Goal: Register for event/course

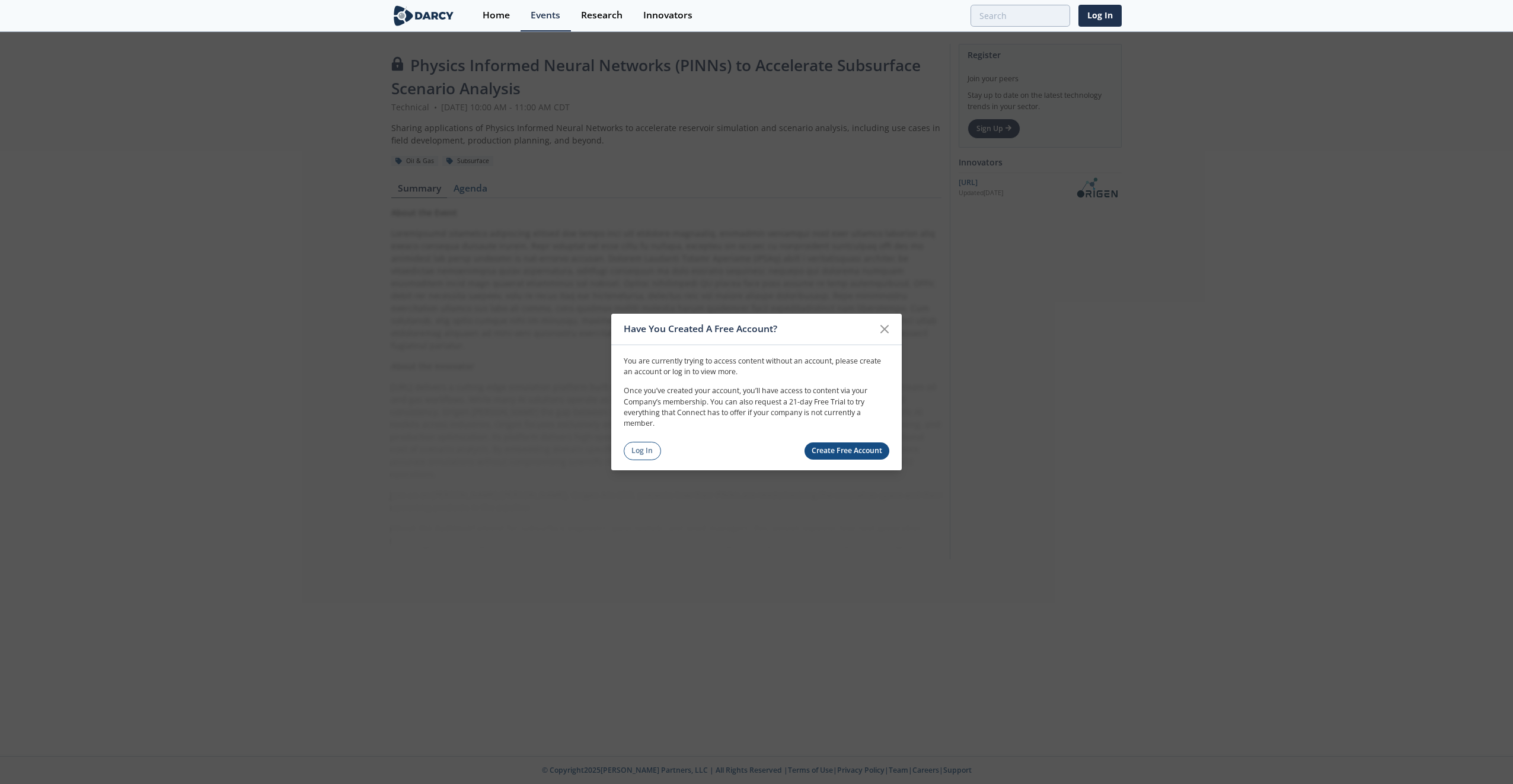
click at [637, 453] on link "Log In" at bounding box center [642, 451] width 37 height 19
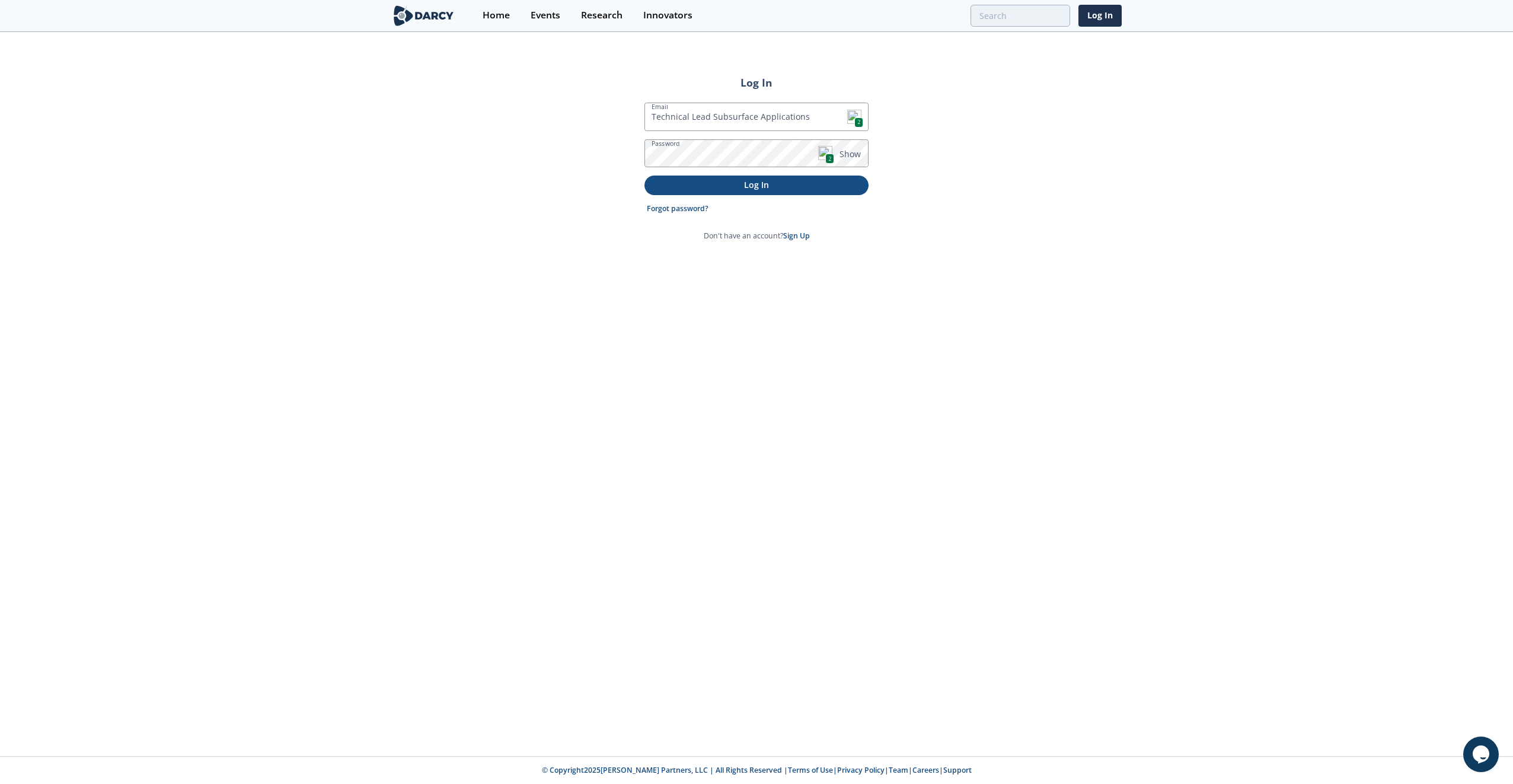
click at [792, 188] on p "Log In" at bounding box center [756, 184] width 207 height 13
click at [858, 122] on span "2" at bounding box center [858, 122] width 9 height 10
type input "[EMAIL_ADDRESS][PERSON_NAME][DOMAIN_NAME]"
click at [771, 181] on p "Log In" at bounding box center [756, 184] width 207 height 13
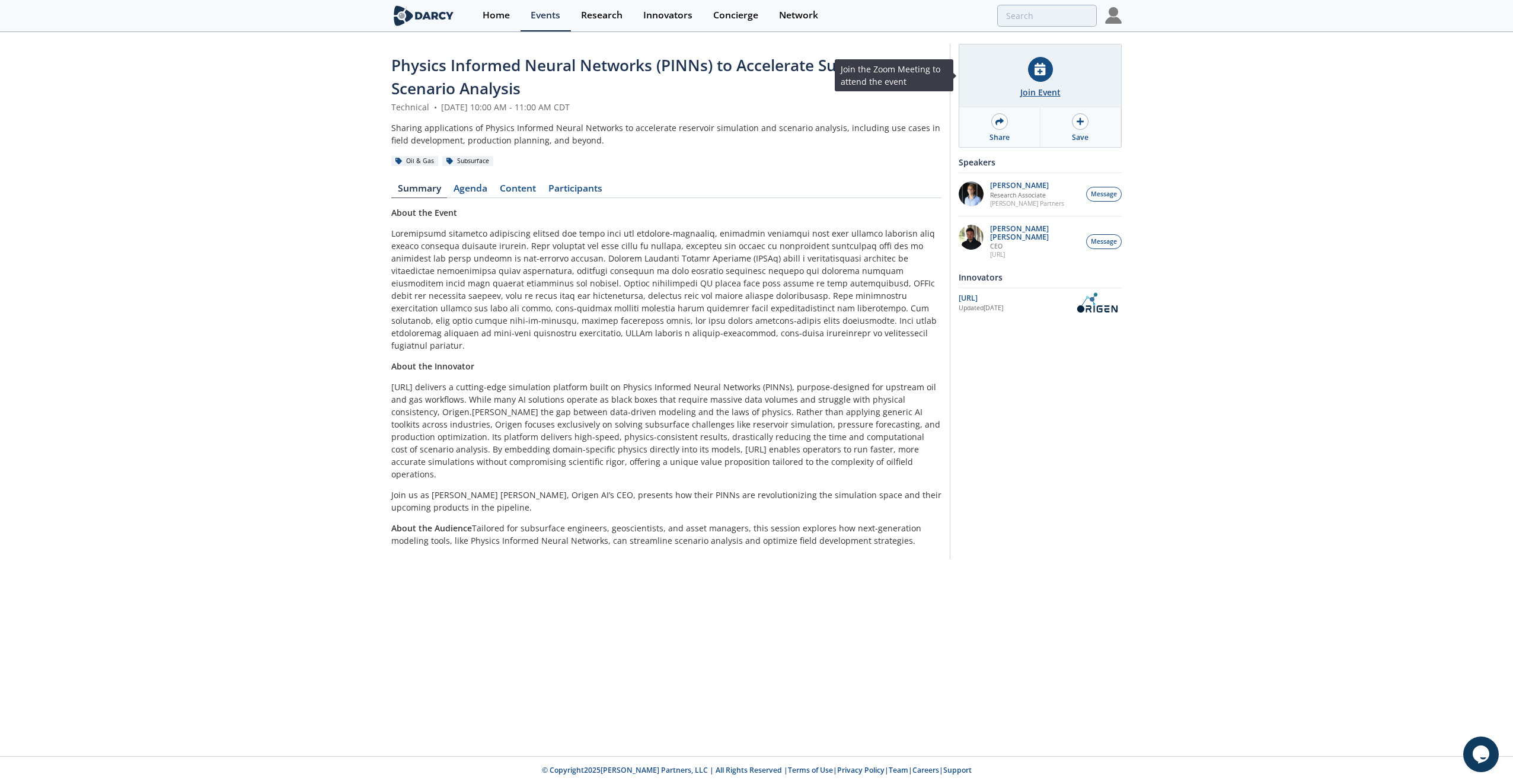
click at [1034, 93] on div "Join Event" at bounding box center [1040, 92] width 40 height 13
